Goal: Task Accomplishment & Management: Manage account settings

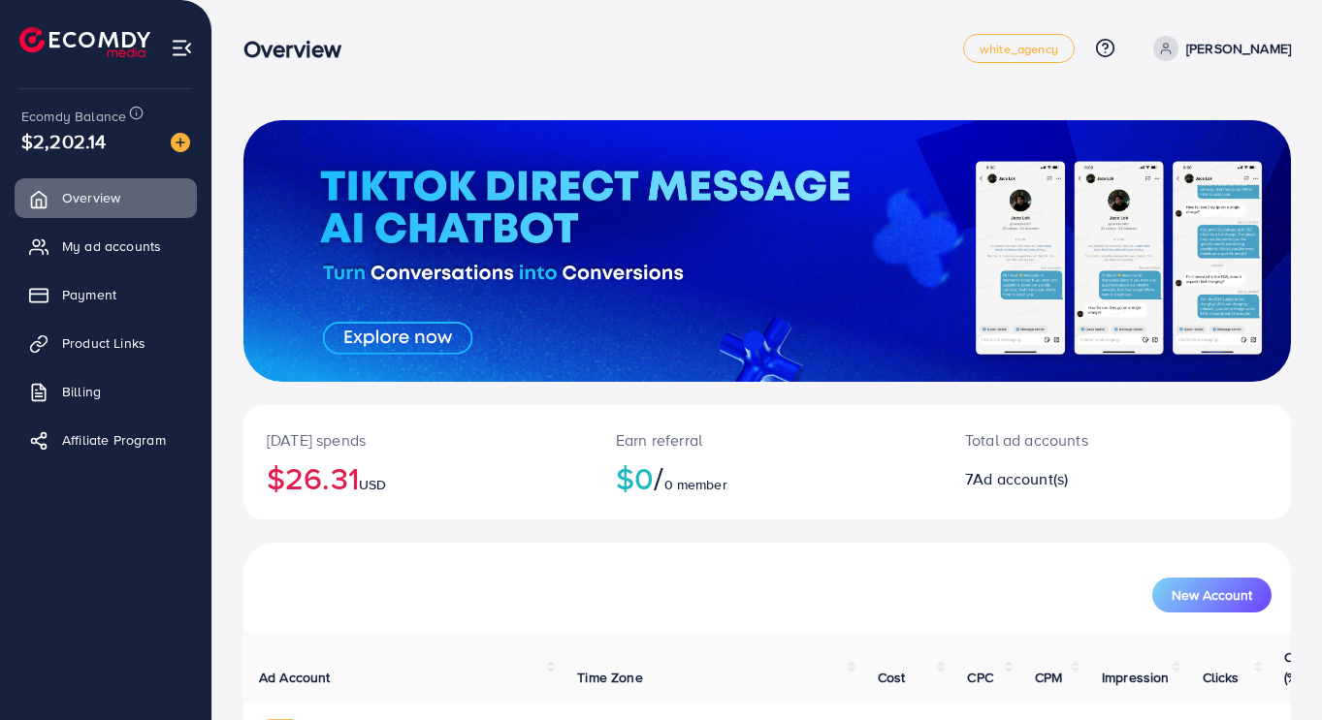
click at [126, 244] on span "My ad accounts" at bounding box center [111, 246] width 99 height 19
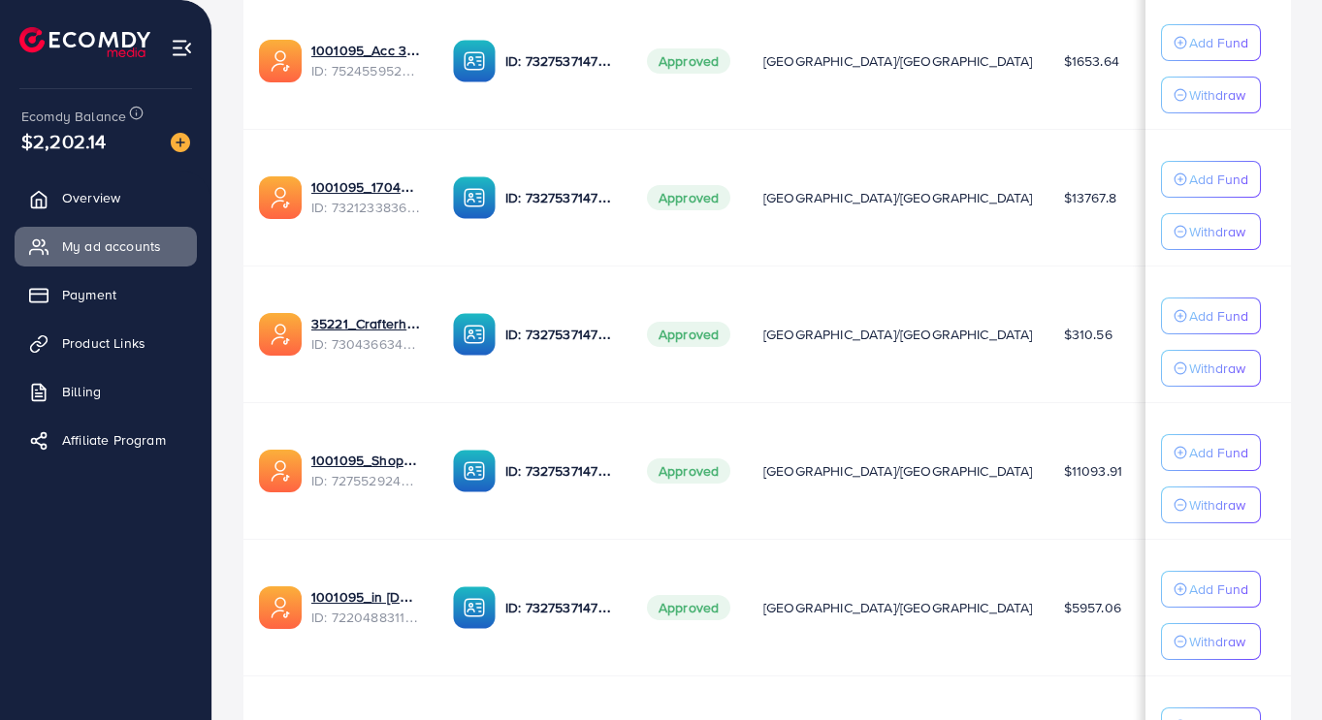
scroll to position [595, 0]
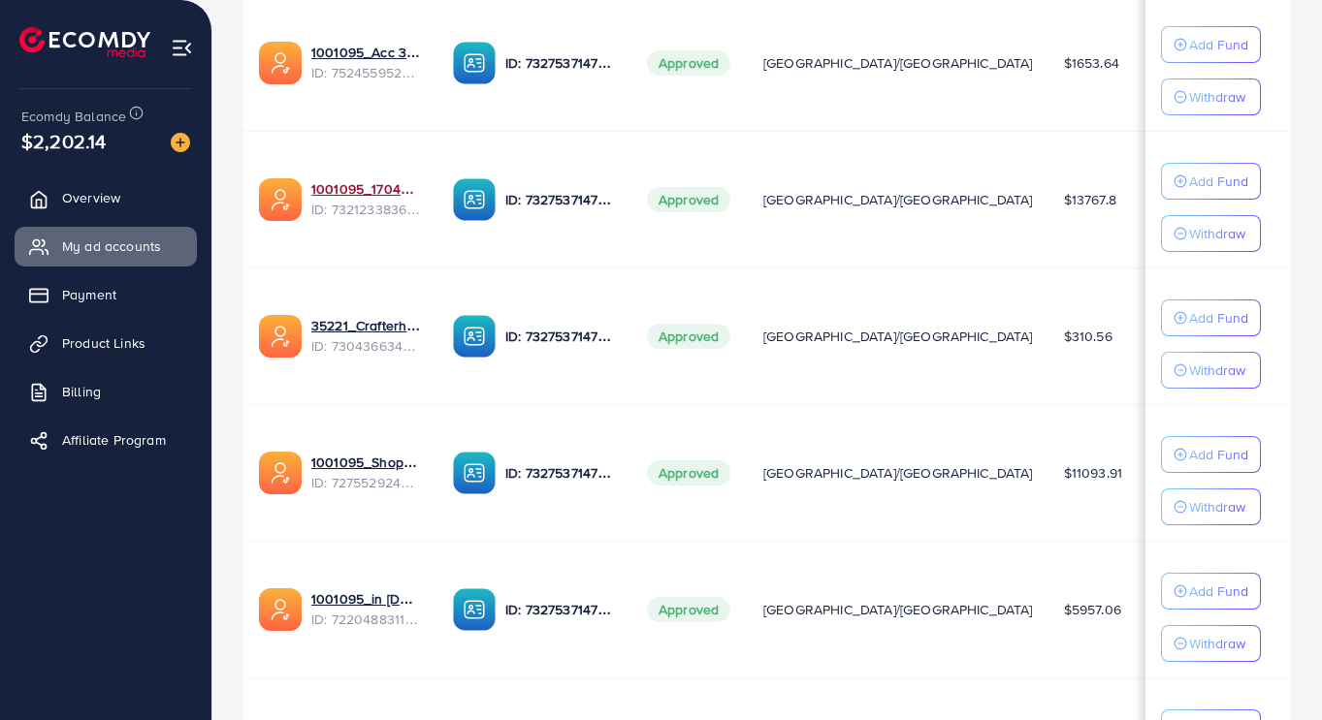
click at [379, 193] on link "1001095_1704607619722" at bounding box center [366, 188] width 111 height 19
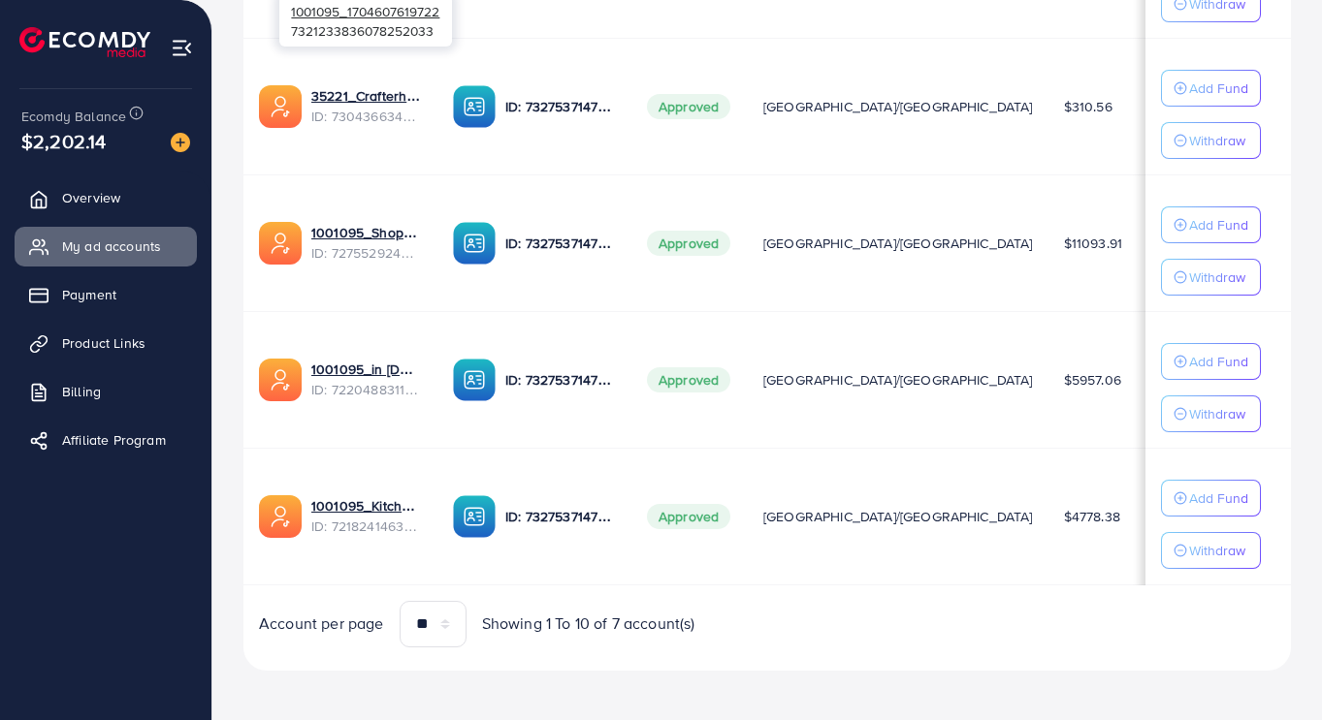
scroll to position [834, 0]
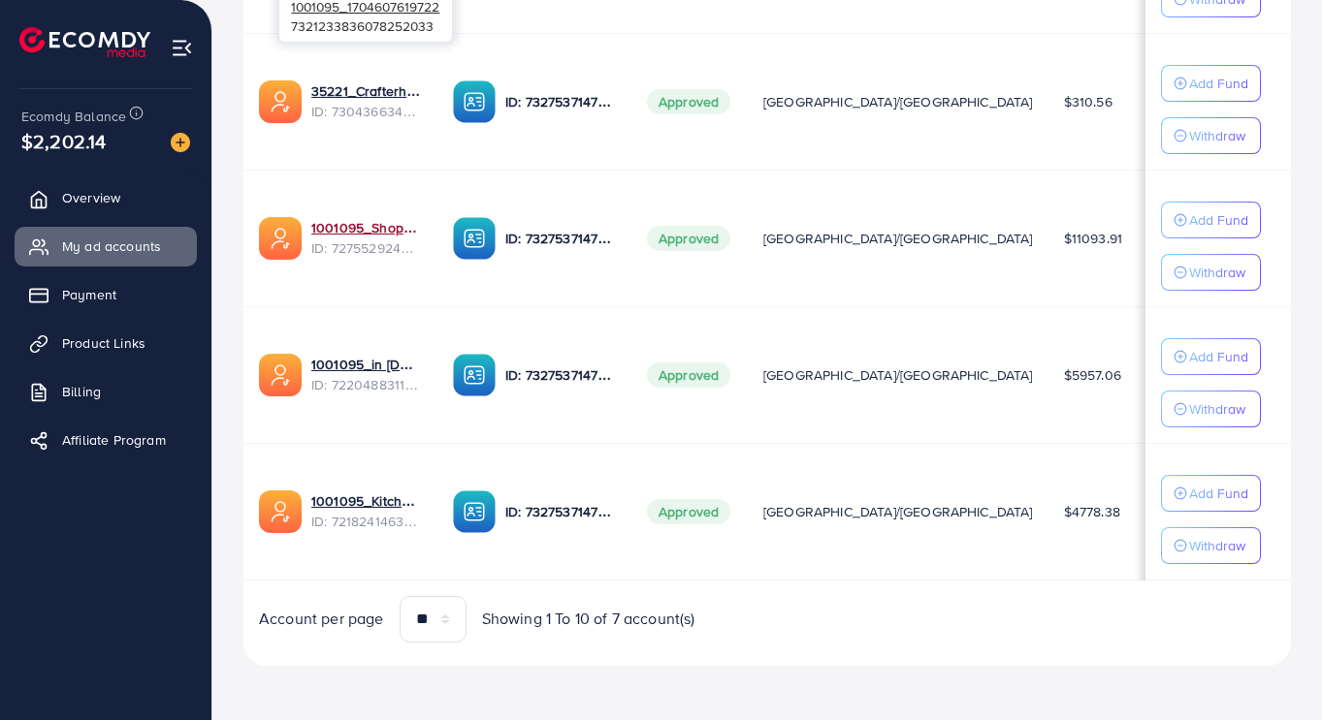
click at [393, 225] on link "1001095_Shopping Center" at bounding box center [366, 227] width 111 height 19
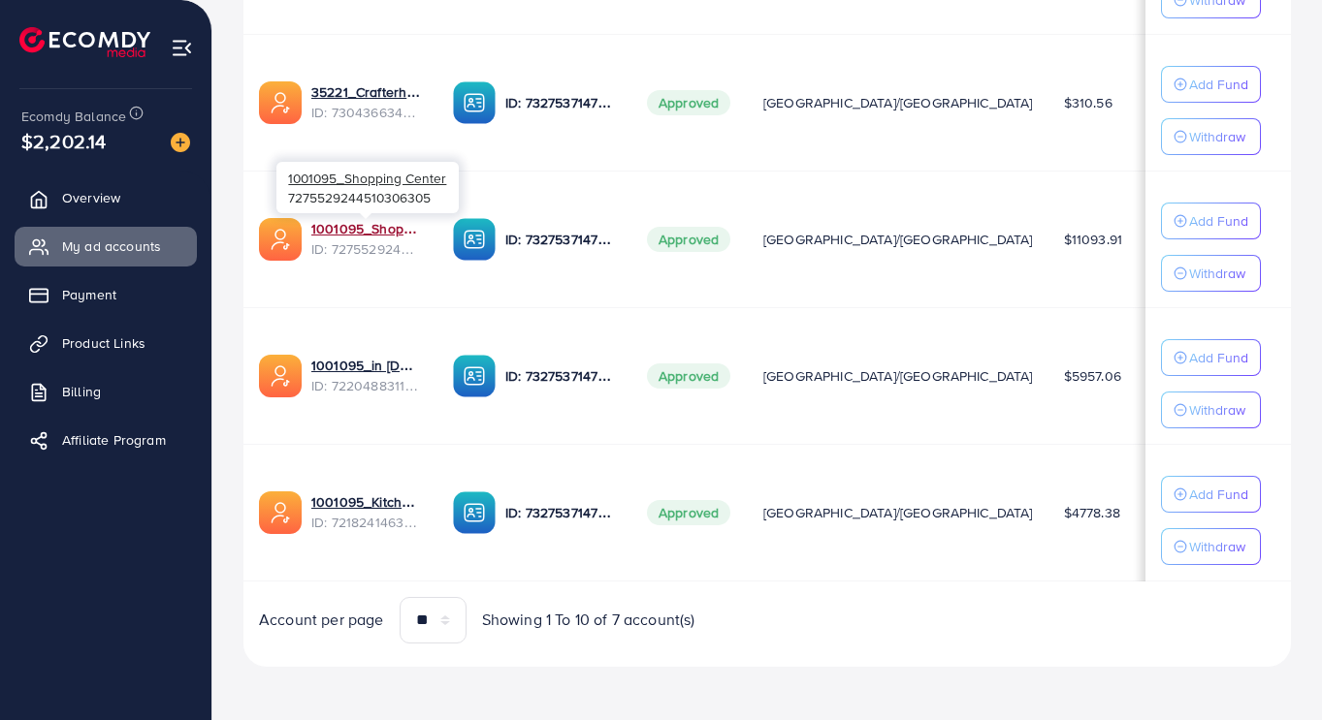
scroll to position [829, 0]
click at [408, 374] on link "1001095_in [DOMAIN_NAME]_1681150971525" at bounding box center [366, 365] width 111 height 19
